Goal: Navigation & Orientation: Find specific page/section

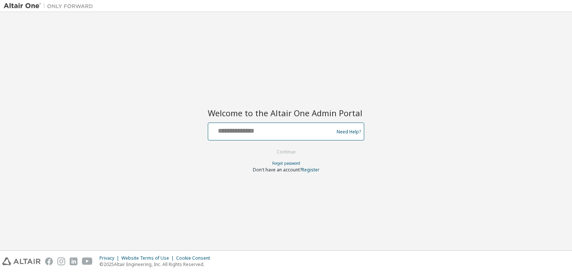
click at [267, 131] on input "text" at bounding box center [272, 129] width 122 height 11
paste input "**********"
type input "**********"
click at [295, 149] on button "Continue" at bounding box center [286, 151] width 35 height 11
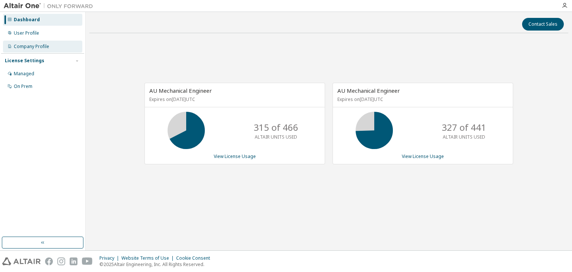
click at [24, 47] on div "Company Profile" at bounding box center [31, 47] width 35 height 6
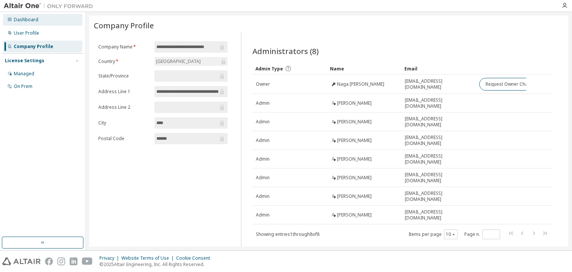
click at [28, 21] on div "Dashboard" at bounding box center [26, 20] width 25 height 6
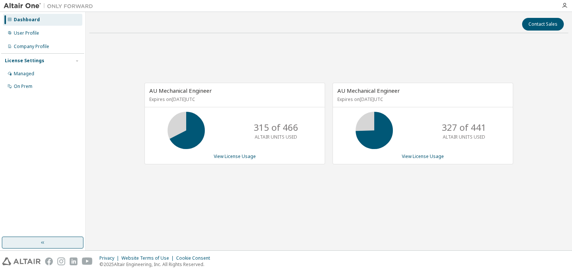
click at [44, 243] on icon "button" at bounding box center [42, 242] width 3 height 3
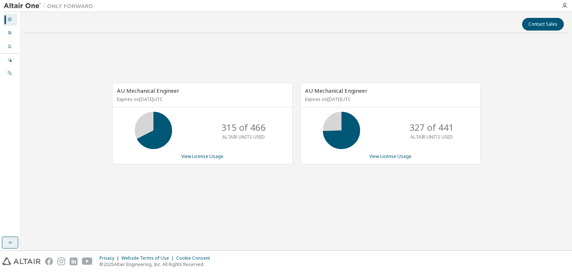
click at [12, 237] on button "button" at bounding box center [10, 242] width 16 height 12
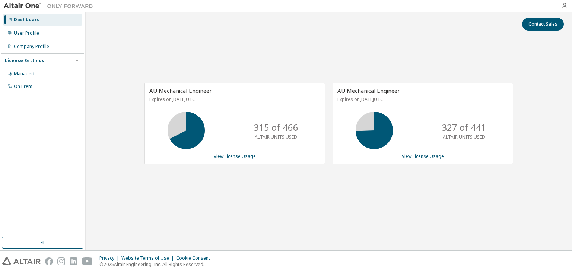
click at [563, 6] on icon "button" at bounding box center [564, 6] width 6 height 6
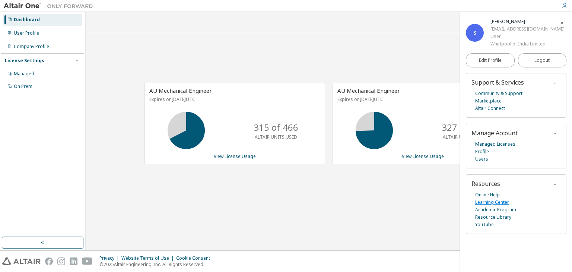
click at [493, 203] on link "Learning Center" at bounding box center [492, 201] width 34 height 7
click at [427, 206] on div "AU Mechanical Engineer Expires on November 1, 2025 UTC 315 of 466 ALTAIR UNITS …" at bounding box center [328, 127] width 479 height 177
